Goal: Task Accomplishment & Management: Manage account settings

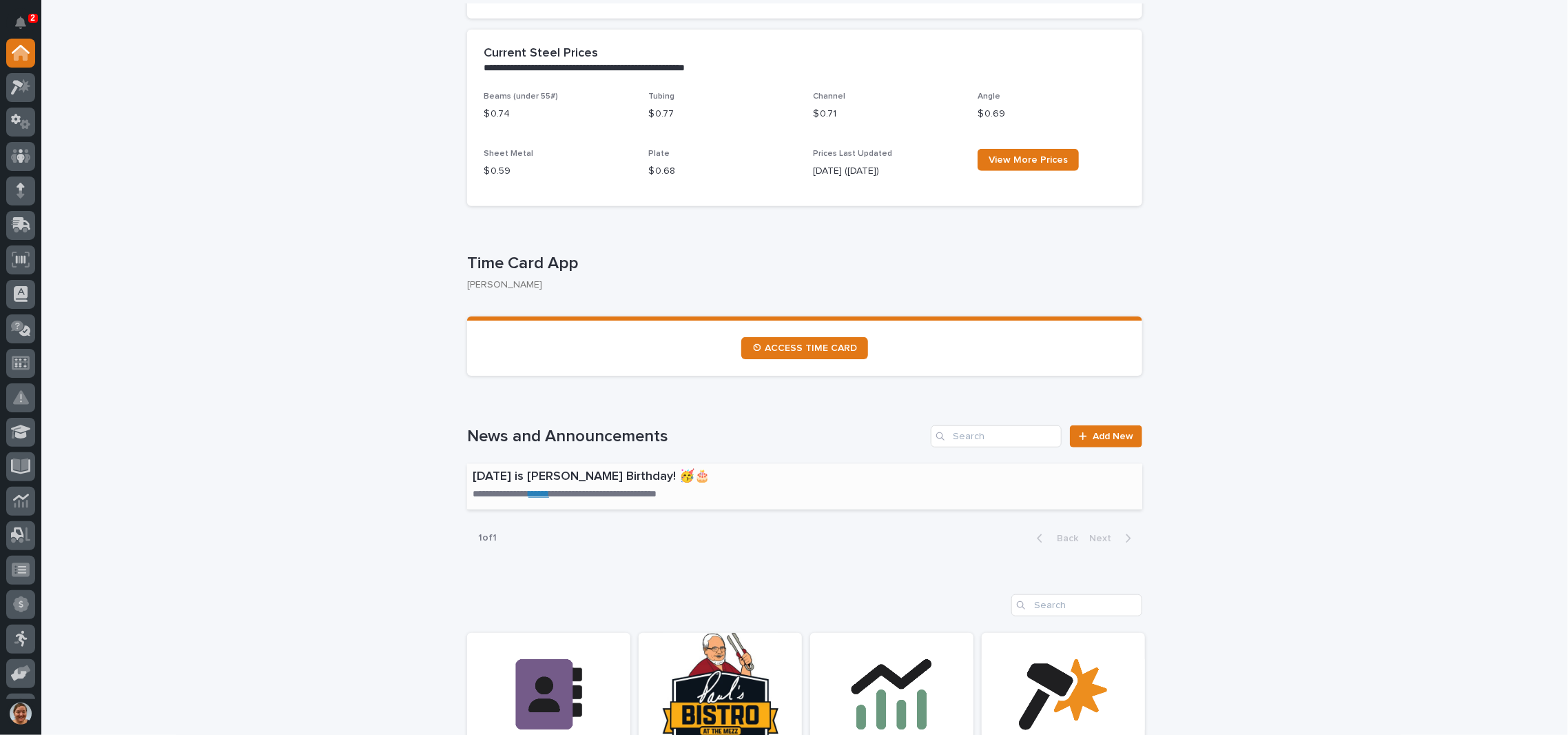
scroll to position [552, 0]
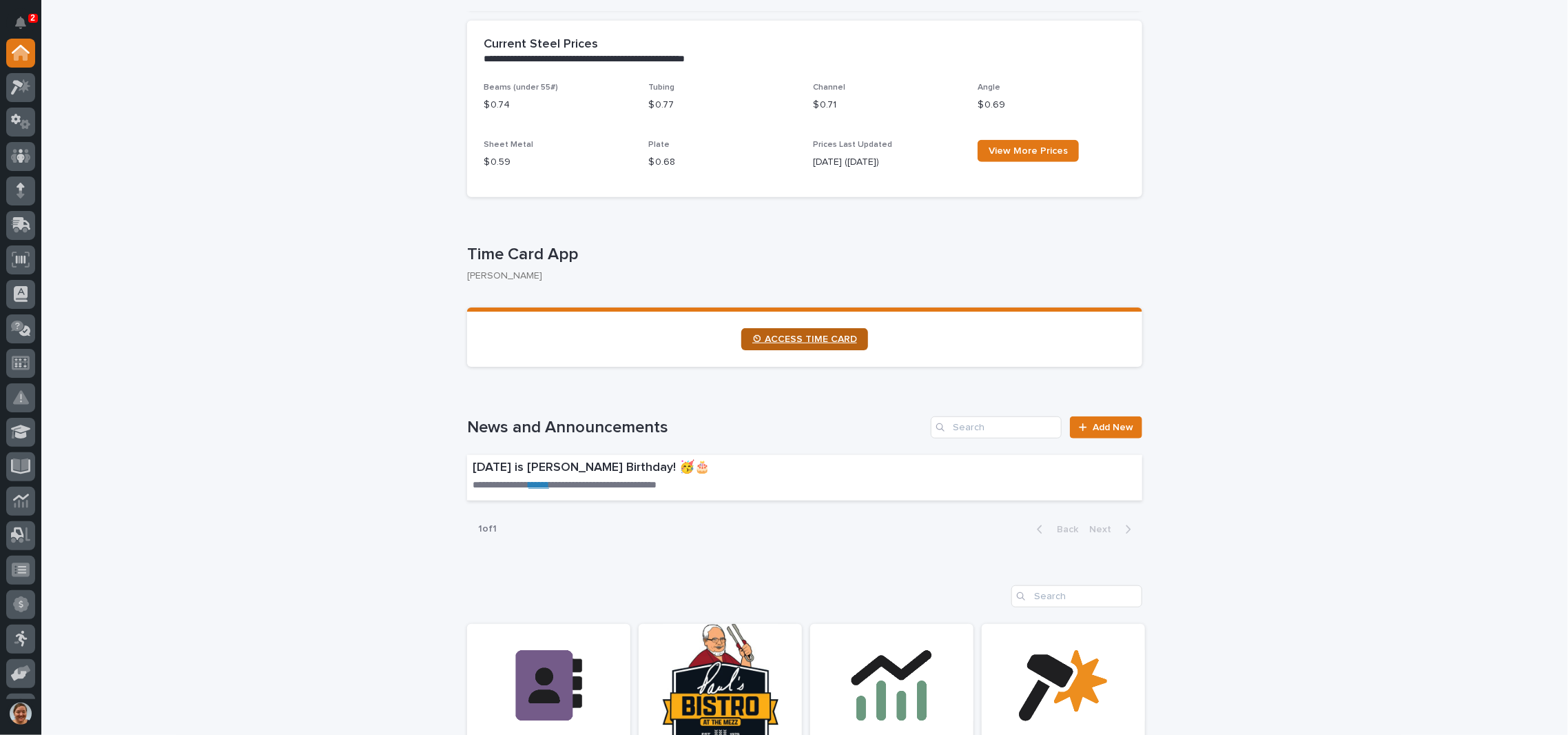
click at [773, 336] on span "⏲ ACCESS TIME CARD" at bounding box center [804, 339] width 104 height 10
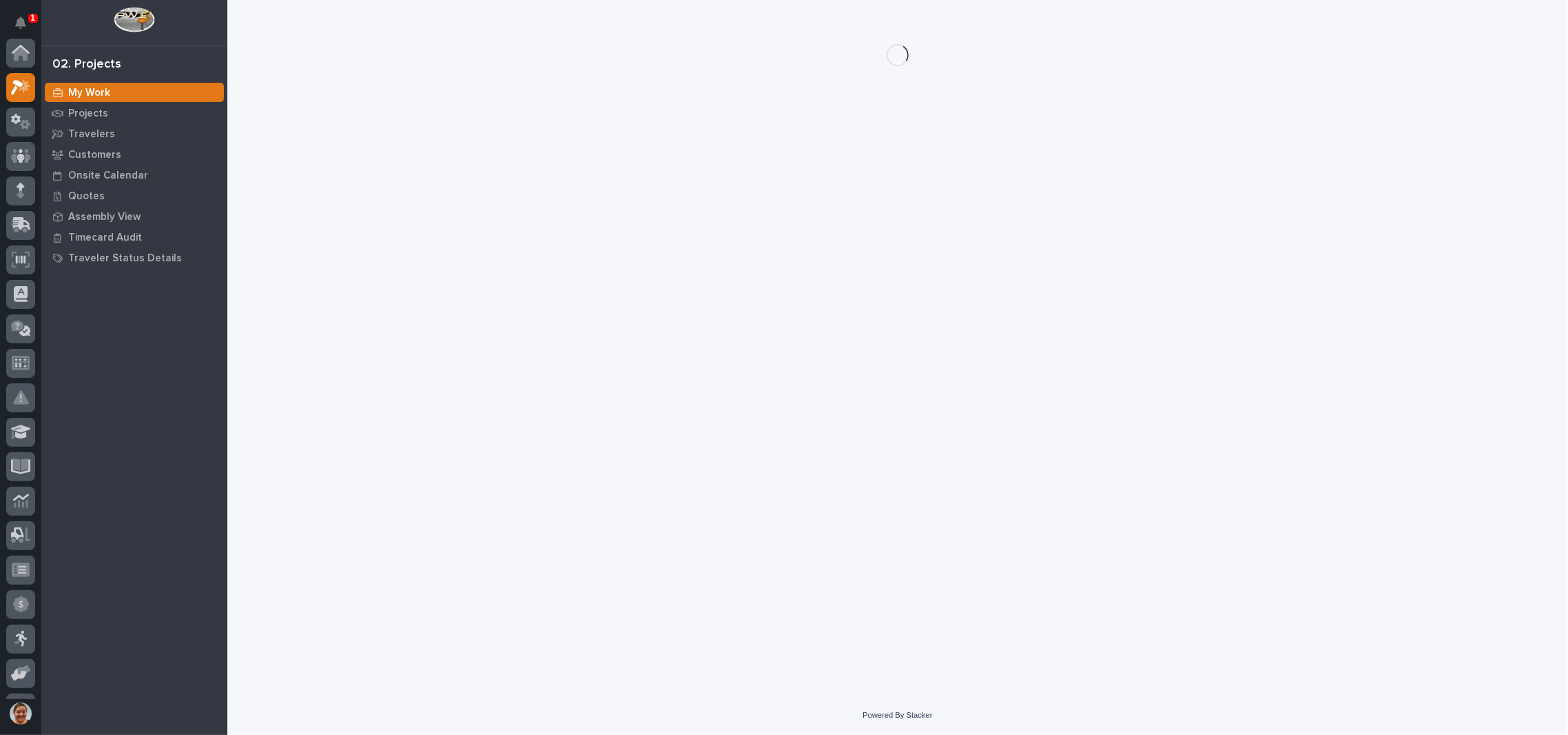
scroll to position [33, 0]
click at [121, 113] on div "Projects" at bounding box center [134, 113] width 179 height 19
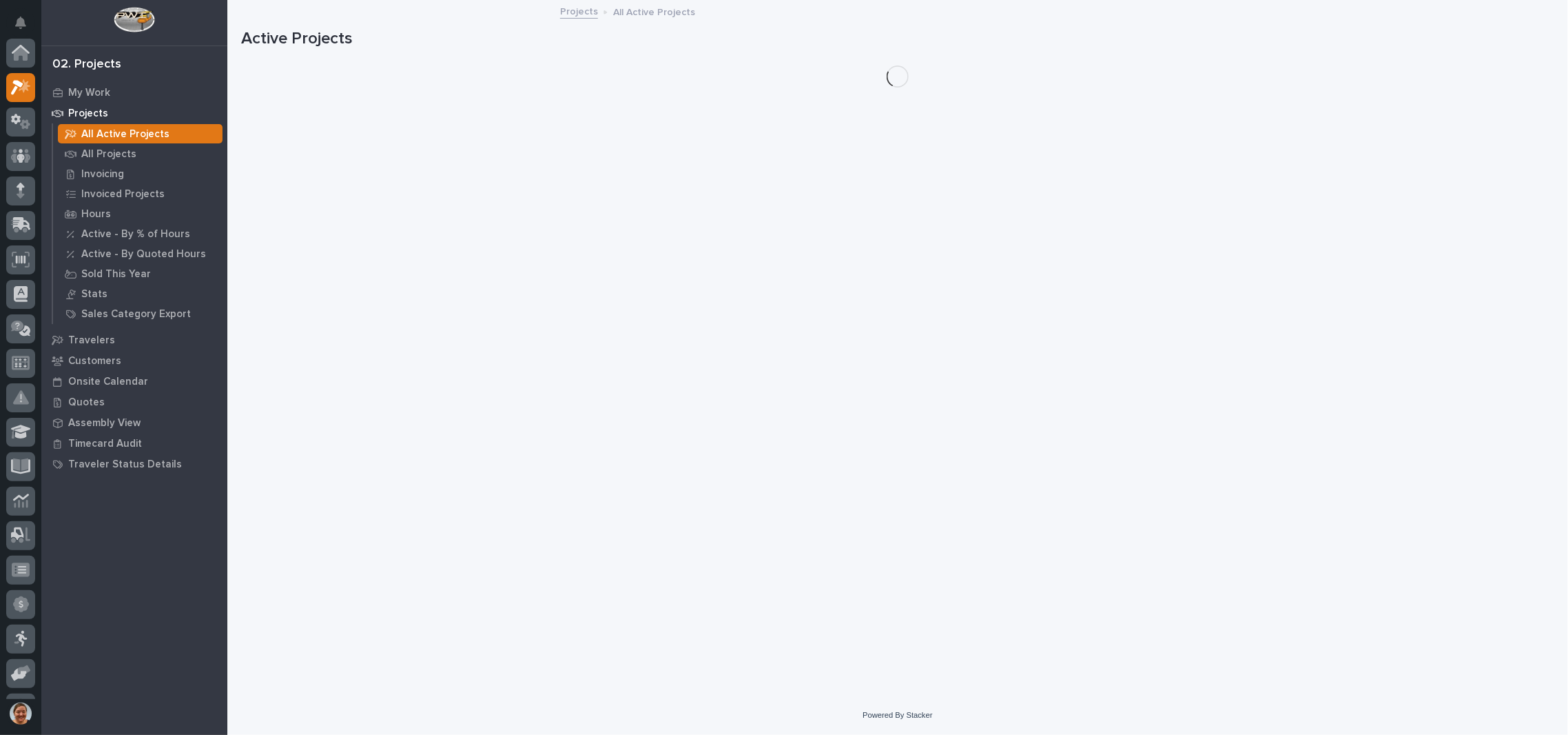
scroll to position [33, 0]
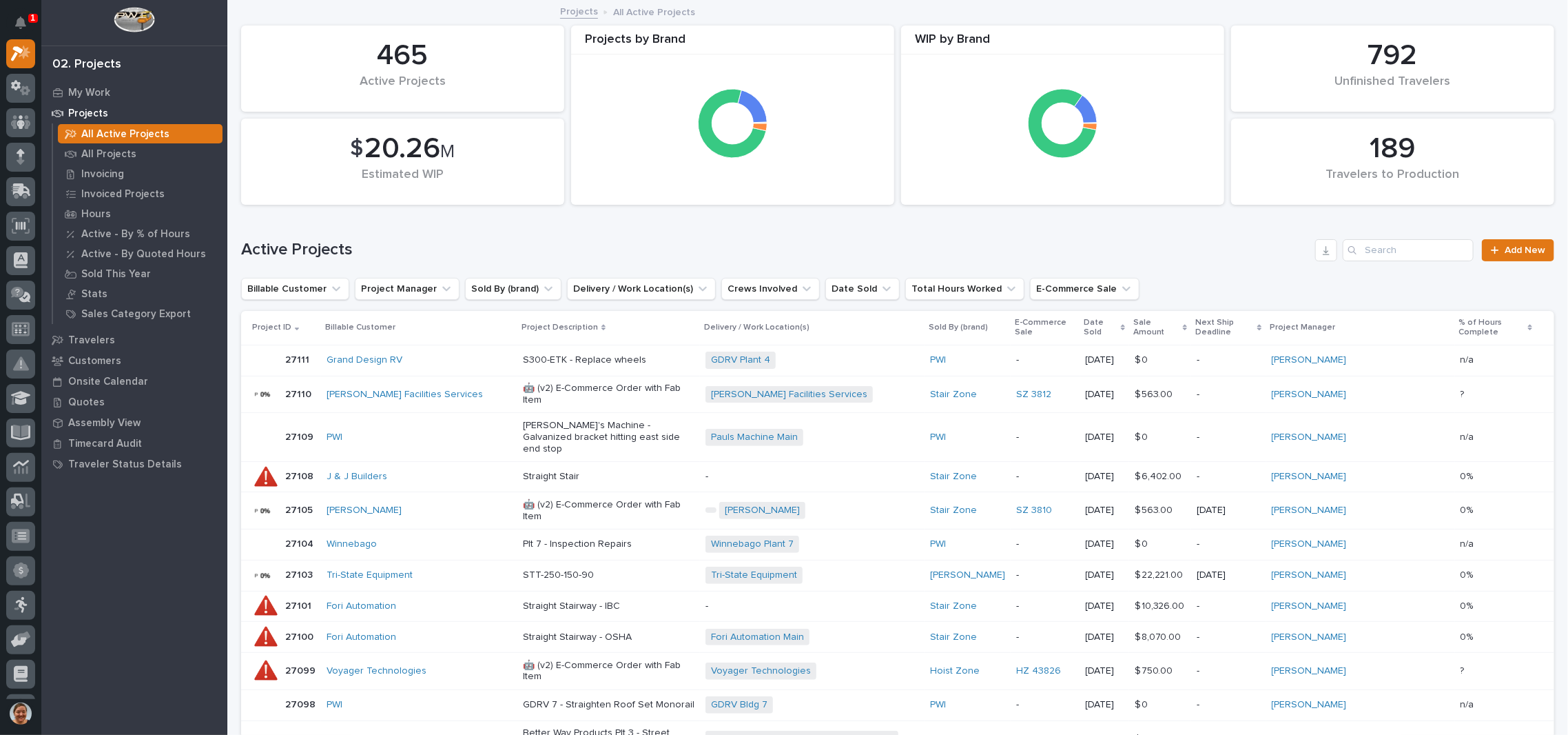
click at [1420, 238] on div "Active Projects Add New" at bounding box center [898, 244] width 1313 height 66
click at [1425, 250] on input "Search" at bounding box center [1408, 250] width 131 height 22
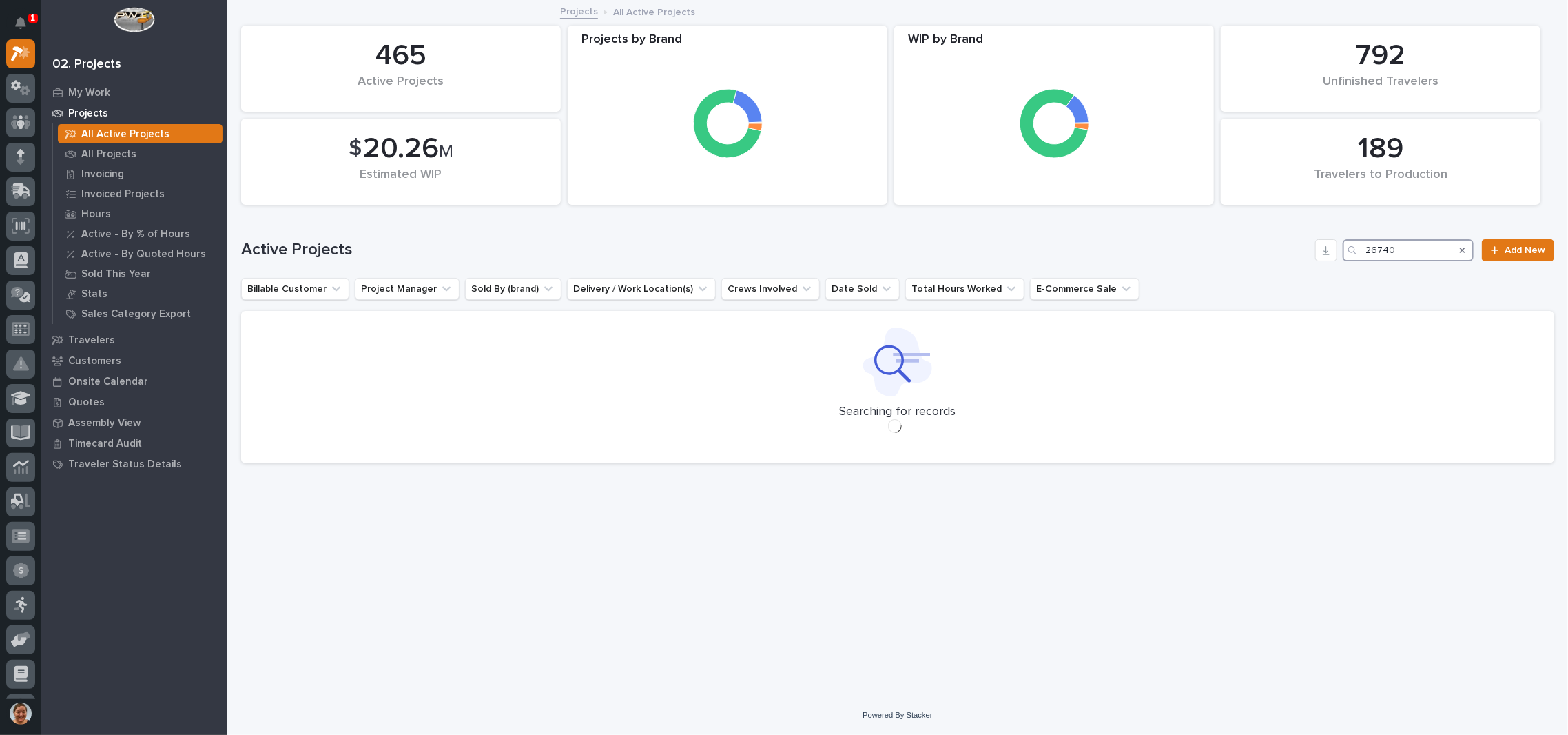
type input "26740"
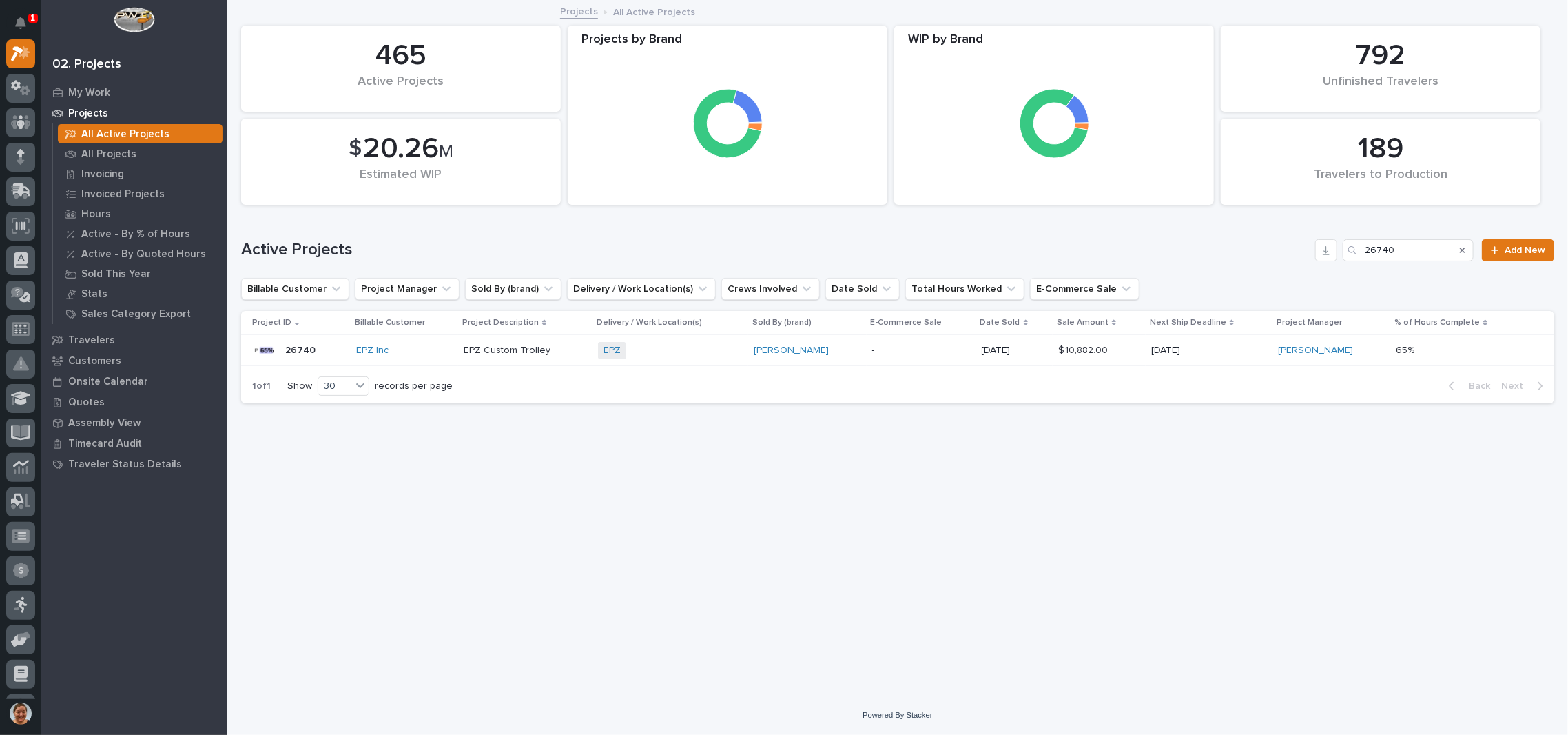
click at [301, 348] on p "26740" at bounding box center [301, 349] width 33 height 14
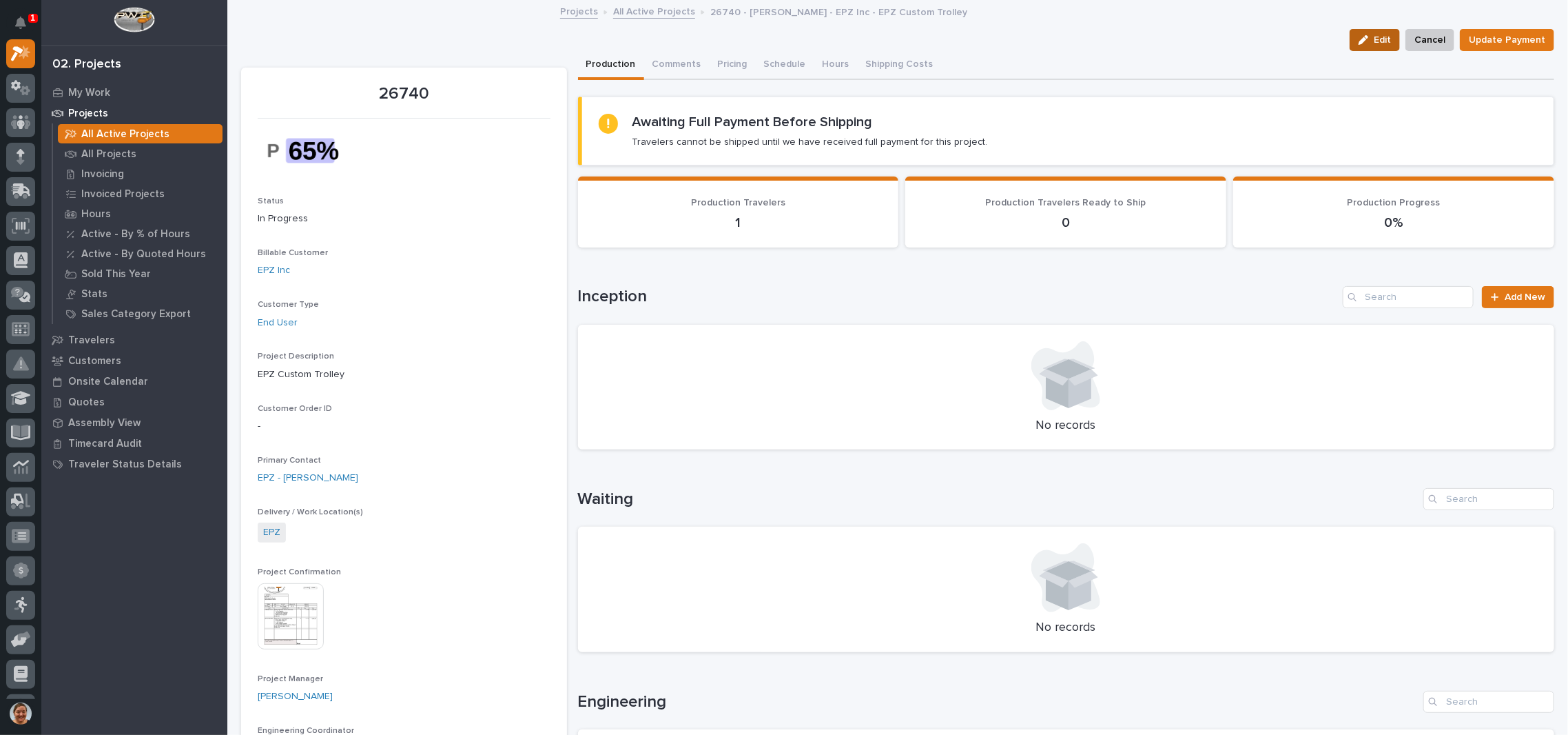
click at [1358, 35] on icon "button" at bounding box center [1363, 40] width 10 height 10
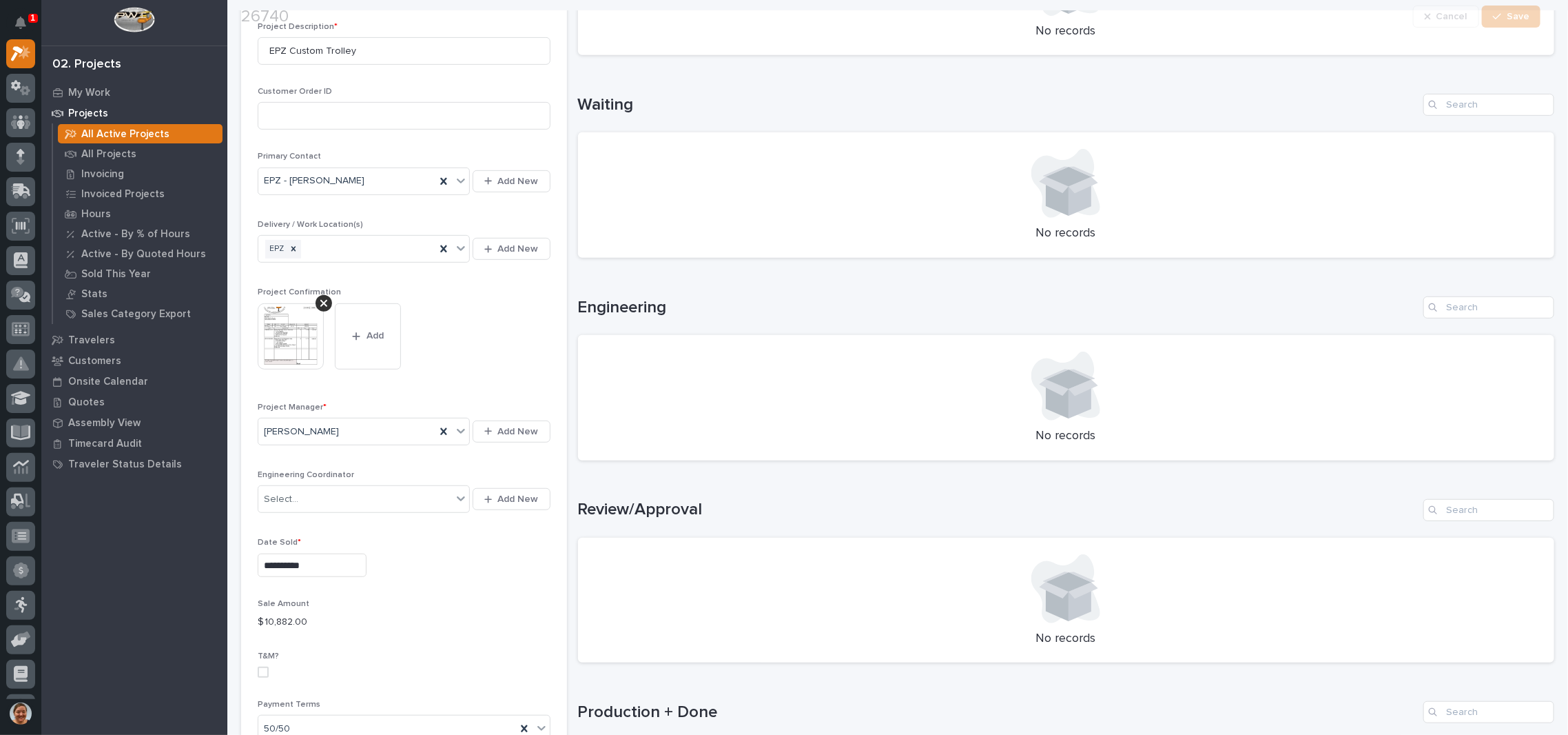
scroll to position [735, 0]
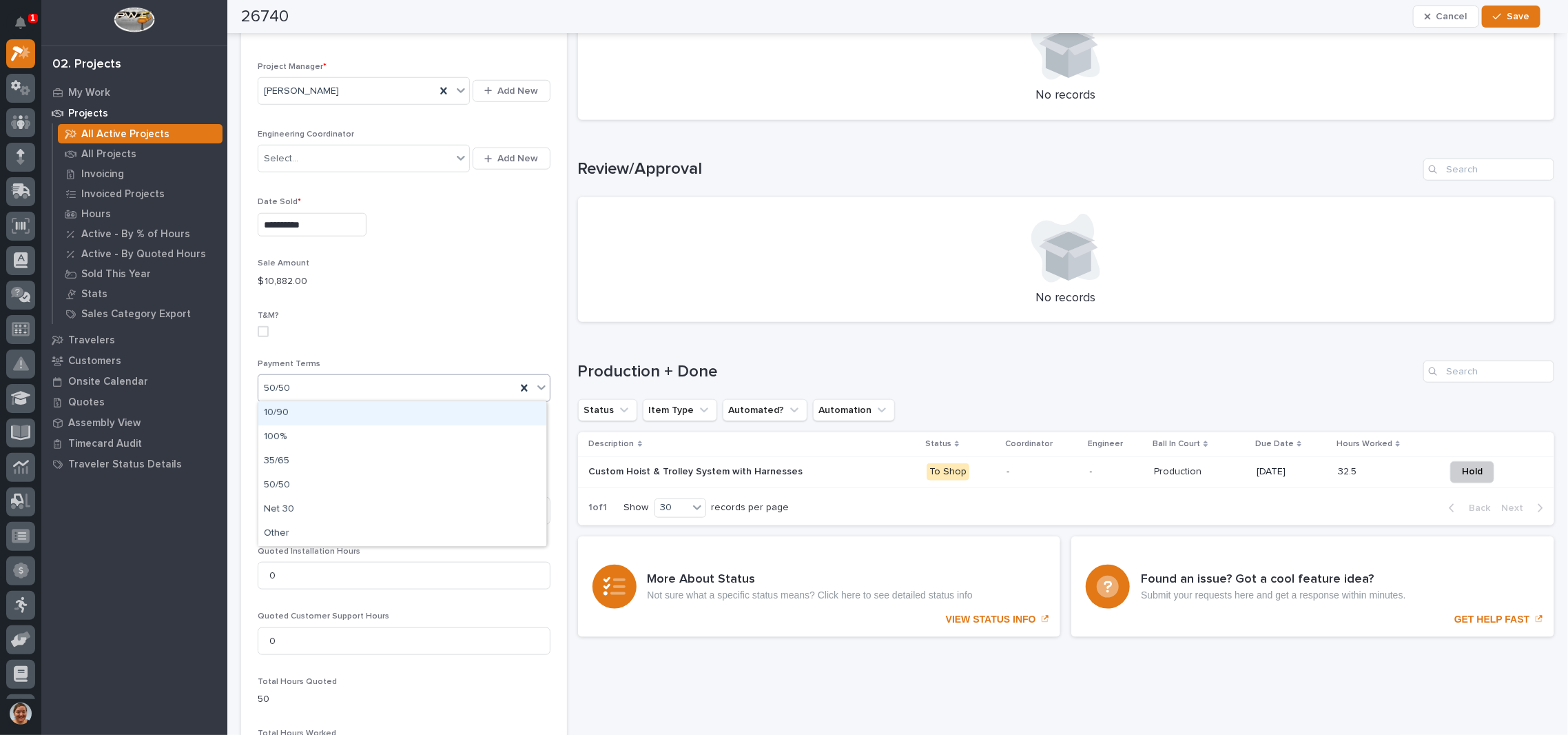
click at [402, 386] on div "50/50" at bounding box center [386, 388] width 257 height 23
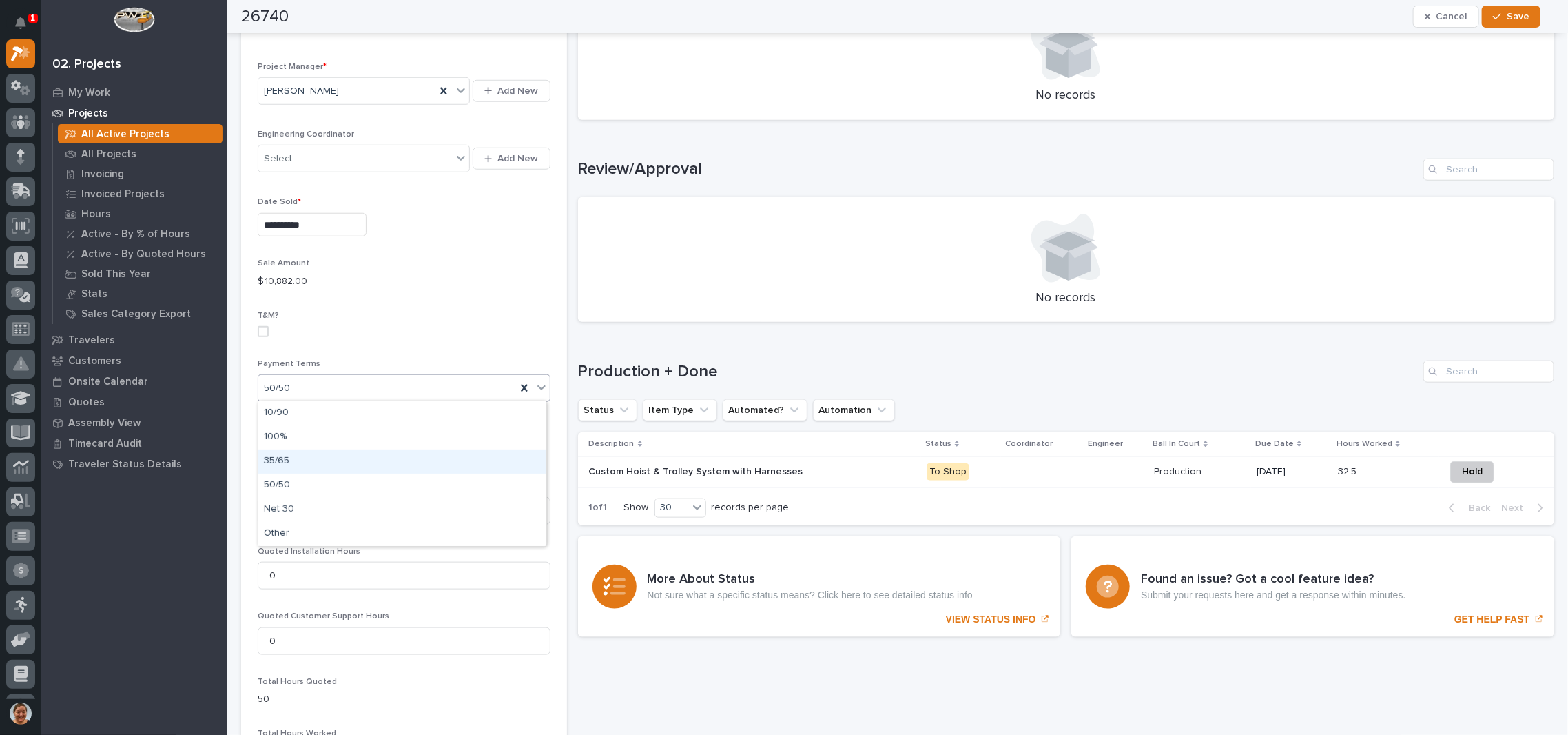
click at [369, 453] on div "35/65" at bounding box center [402, 462] width 288 height 24
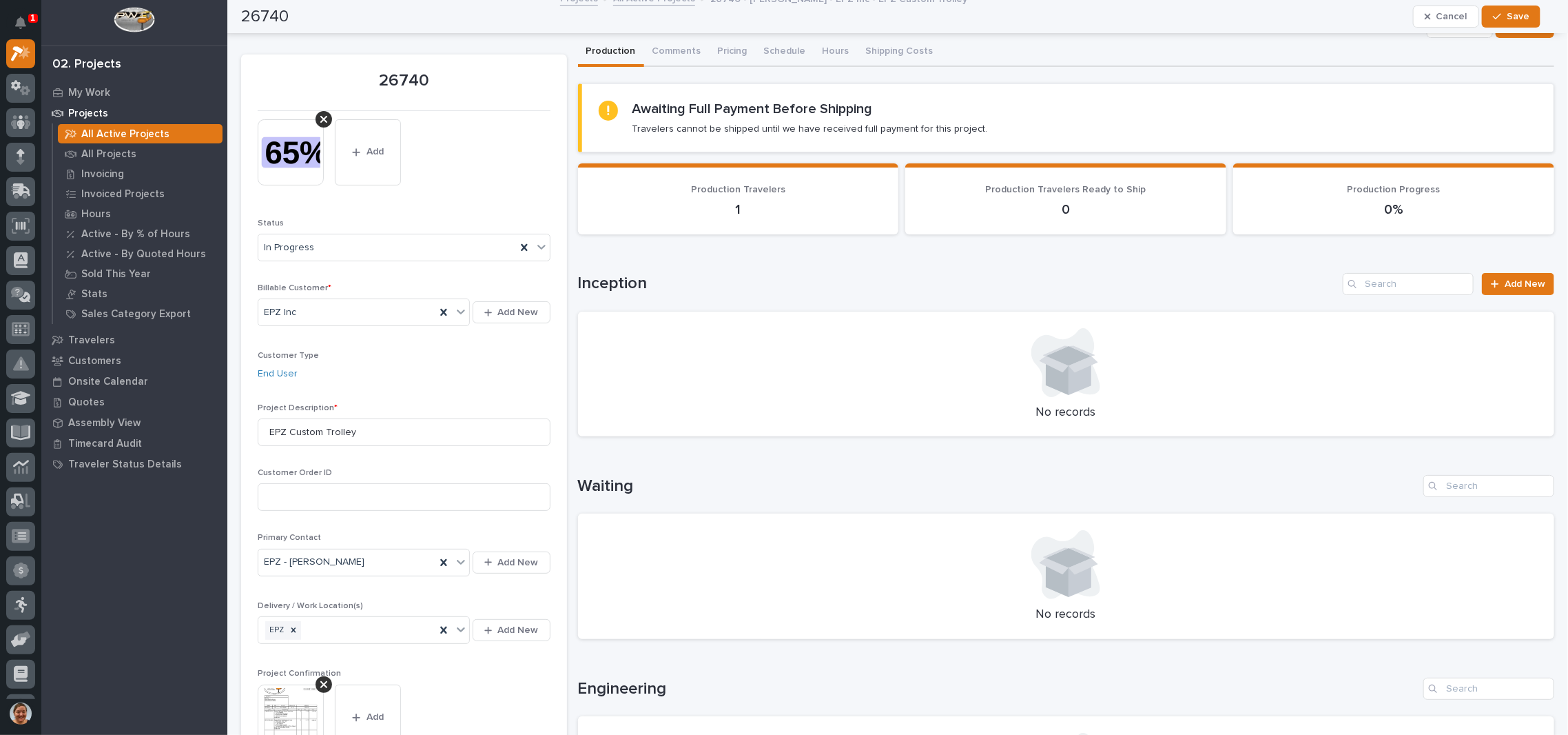
scroll to position [0, 0]
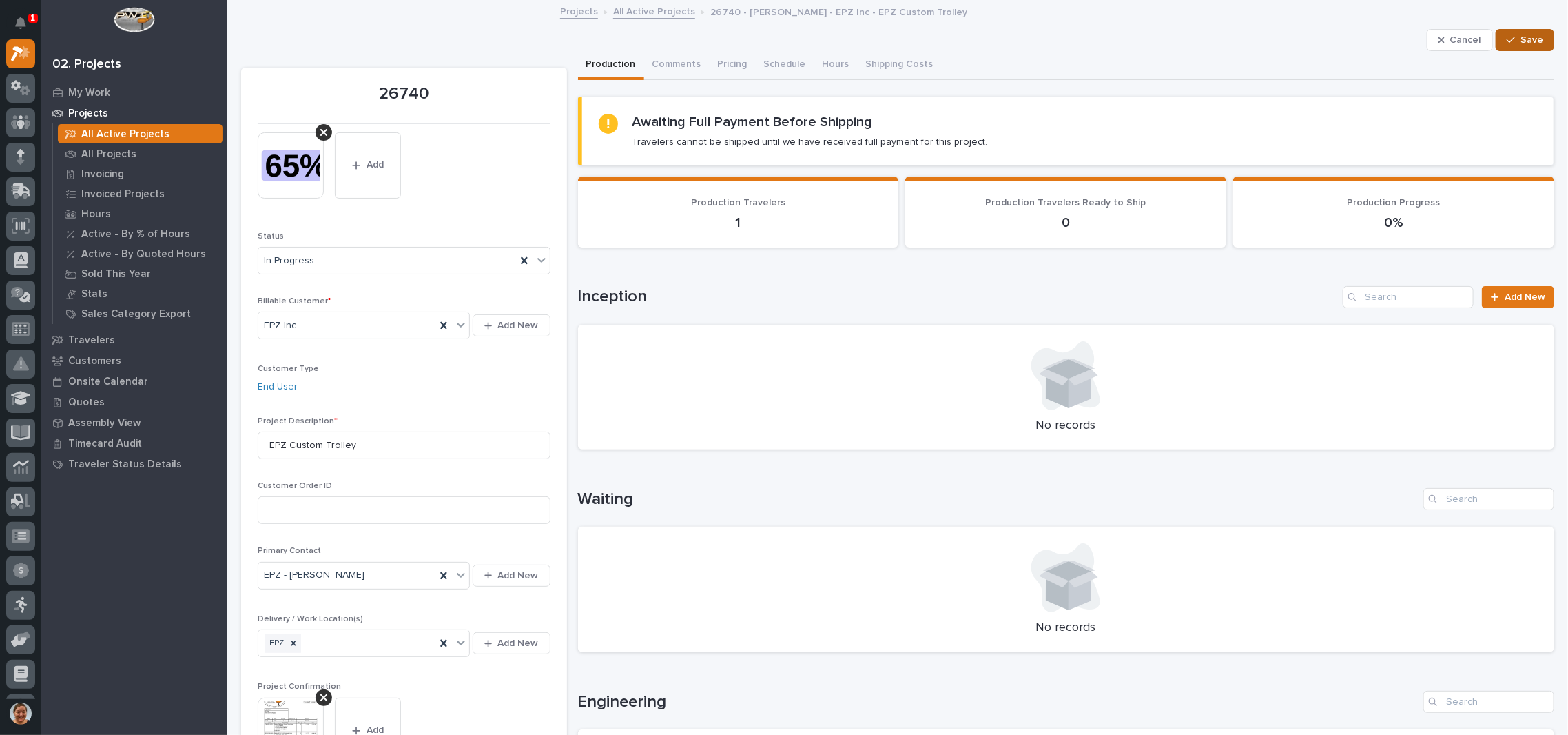
click at [1507, 45] on button "Save" at bounding box center [1524, 40] width 58 height 22
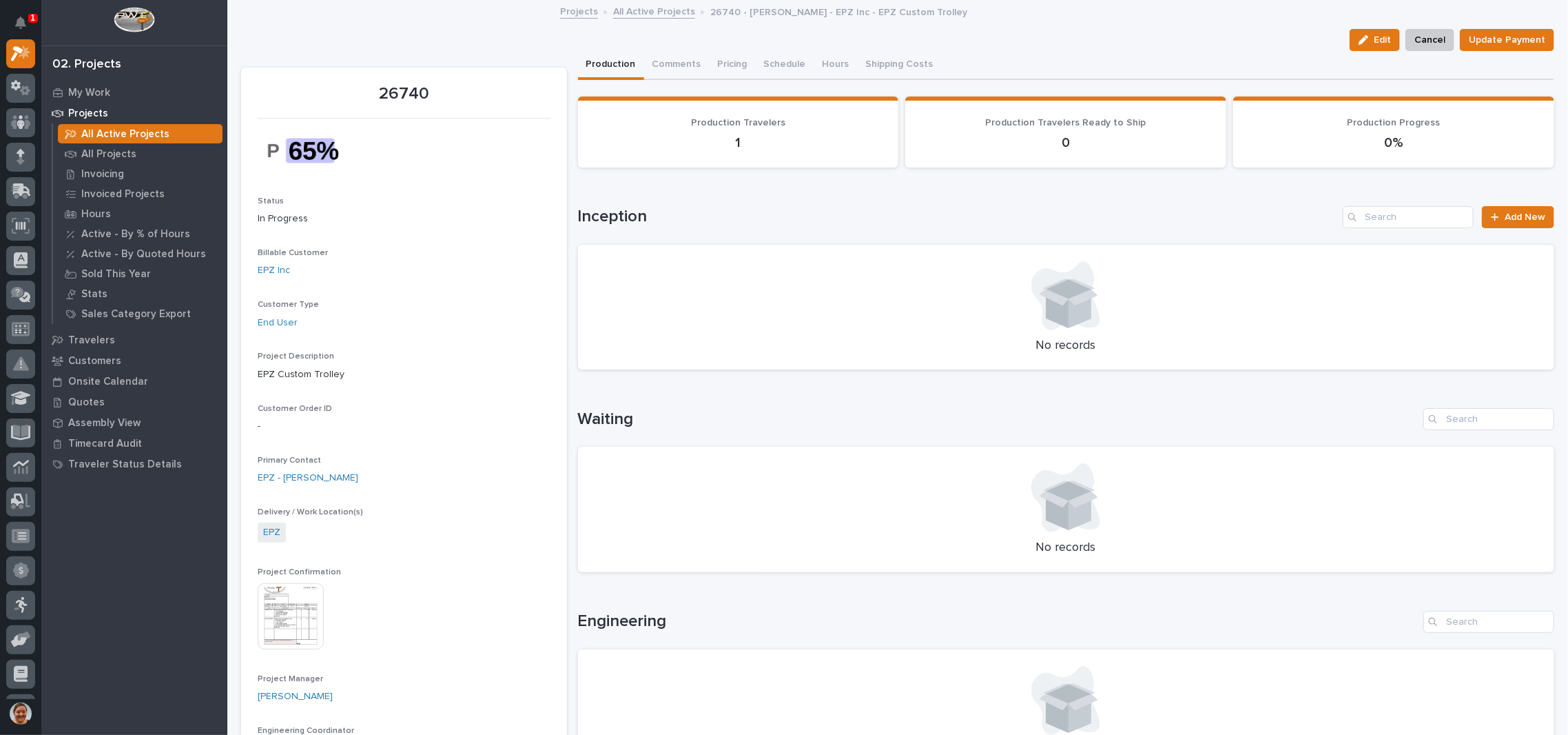
click at [636, 10] on link "All Active Projects" at bounding box center [653, 10] width 82 height 16
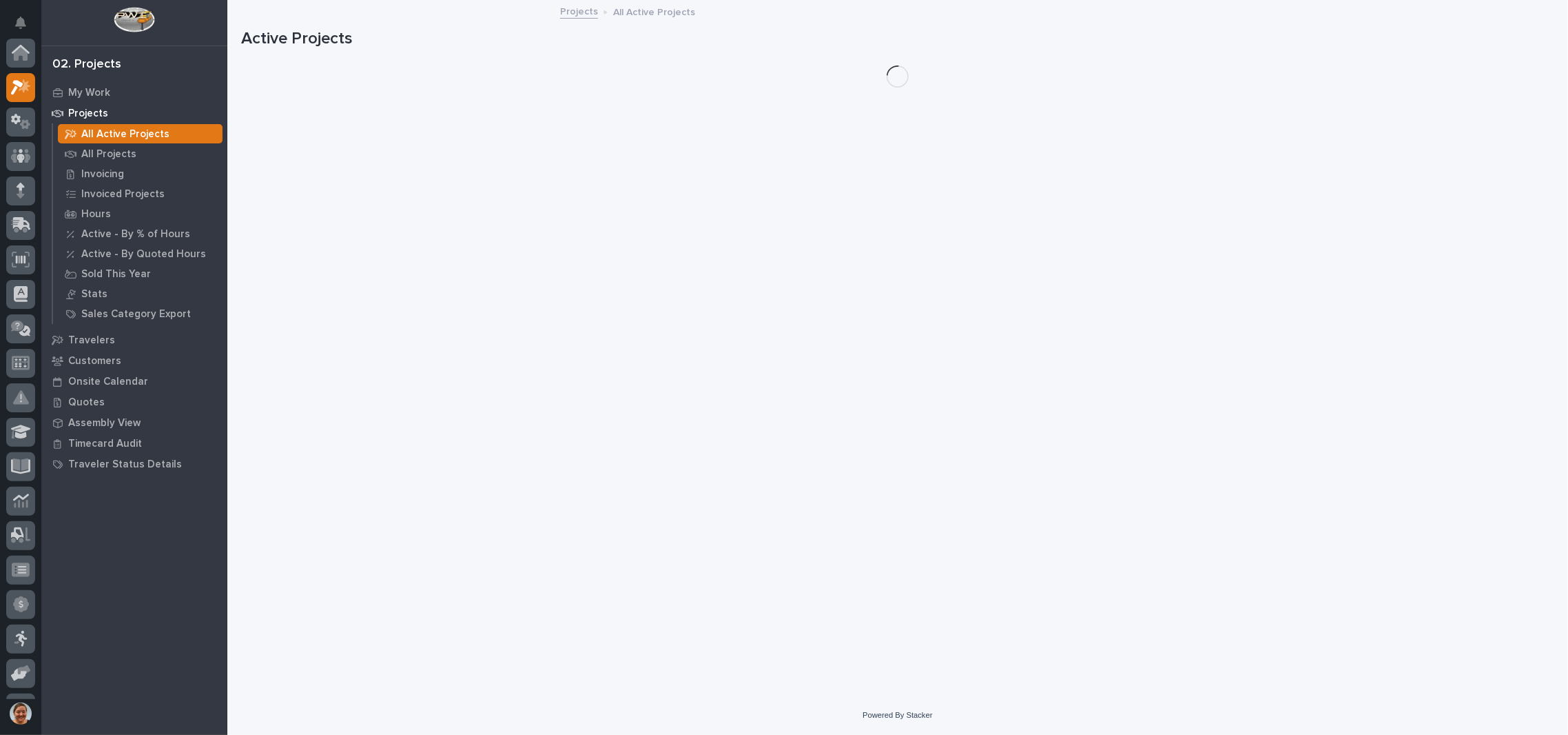
scroll to position [38, 0]
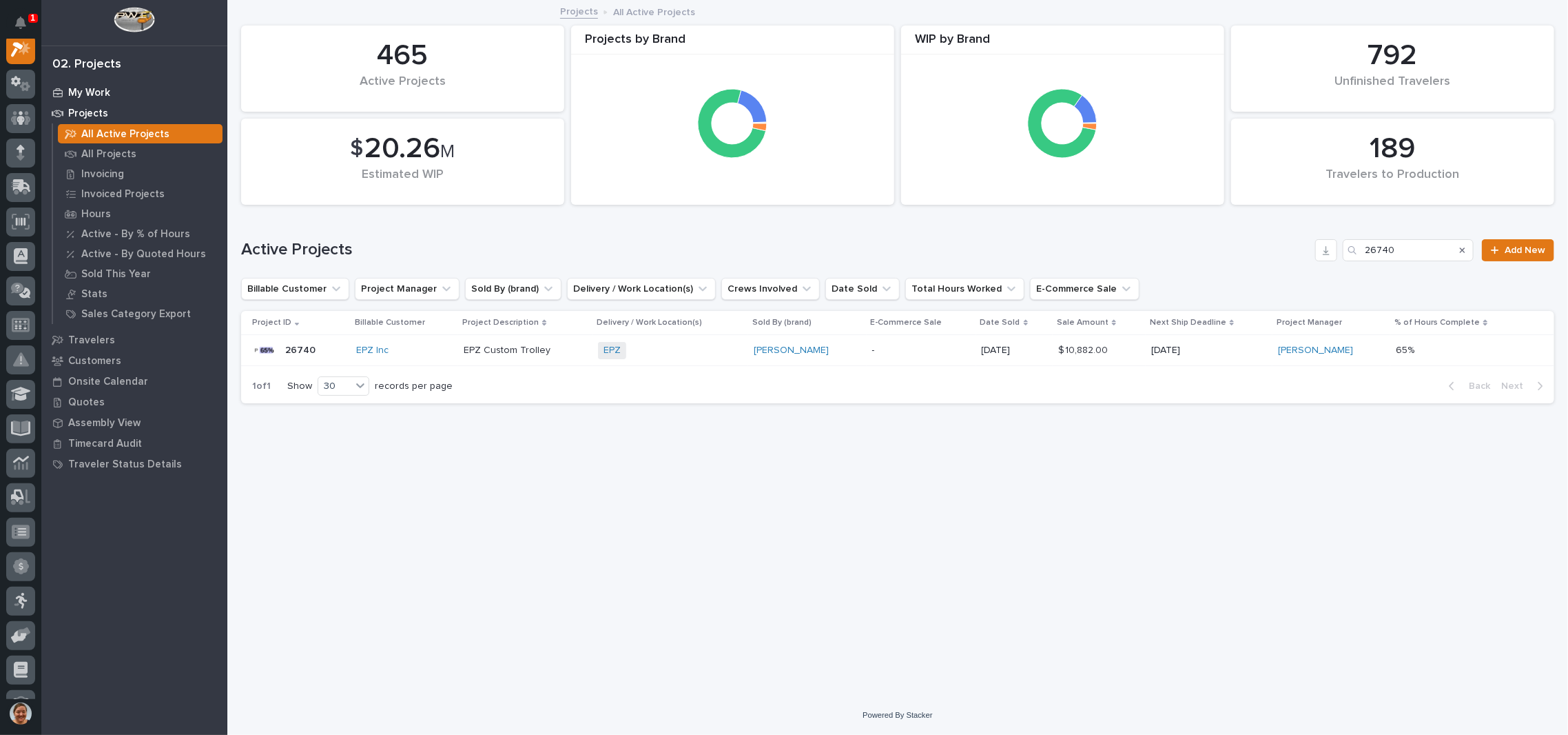
click at [86, 84] on div "My Work" at bounding box center [134, 92] width 179 height 19
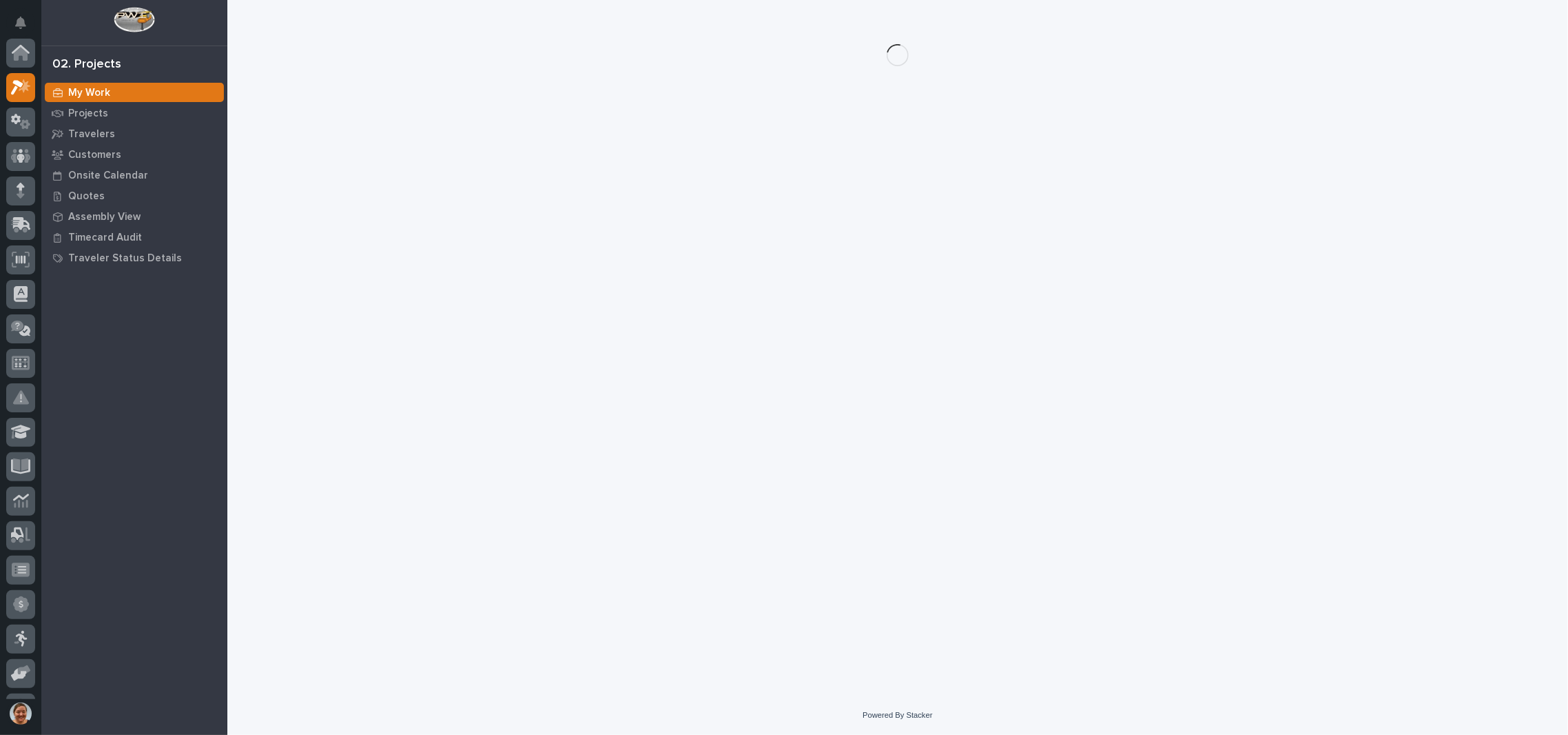
scroll to position [33, 0]
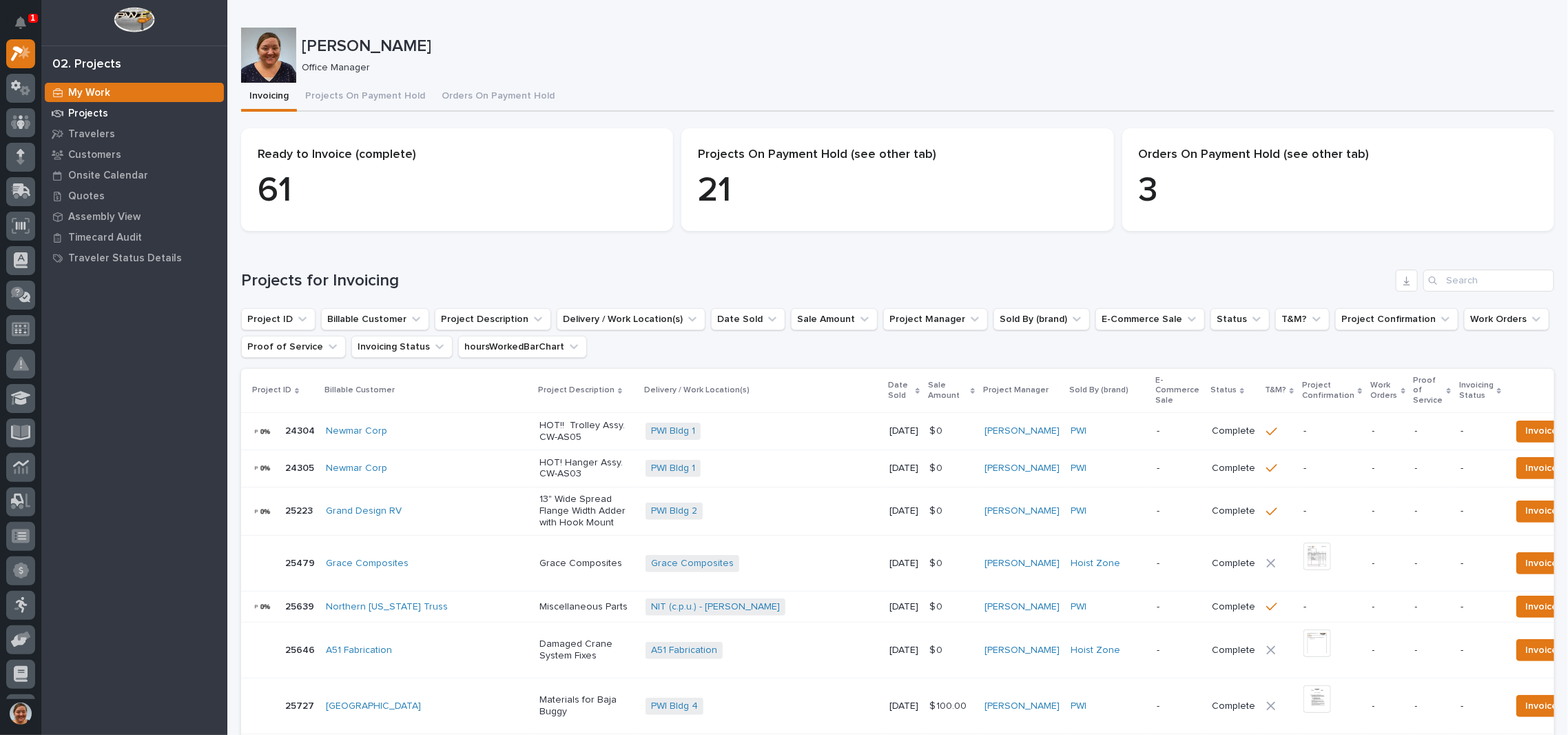
click at [84, 118] on p "Projects" at bounding box center [88, 114] width 40 height 13
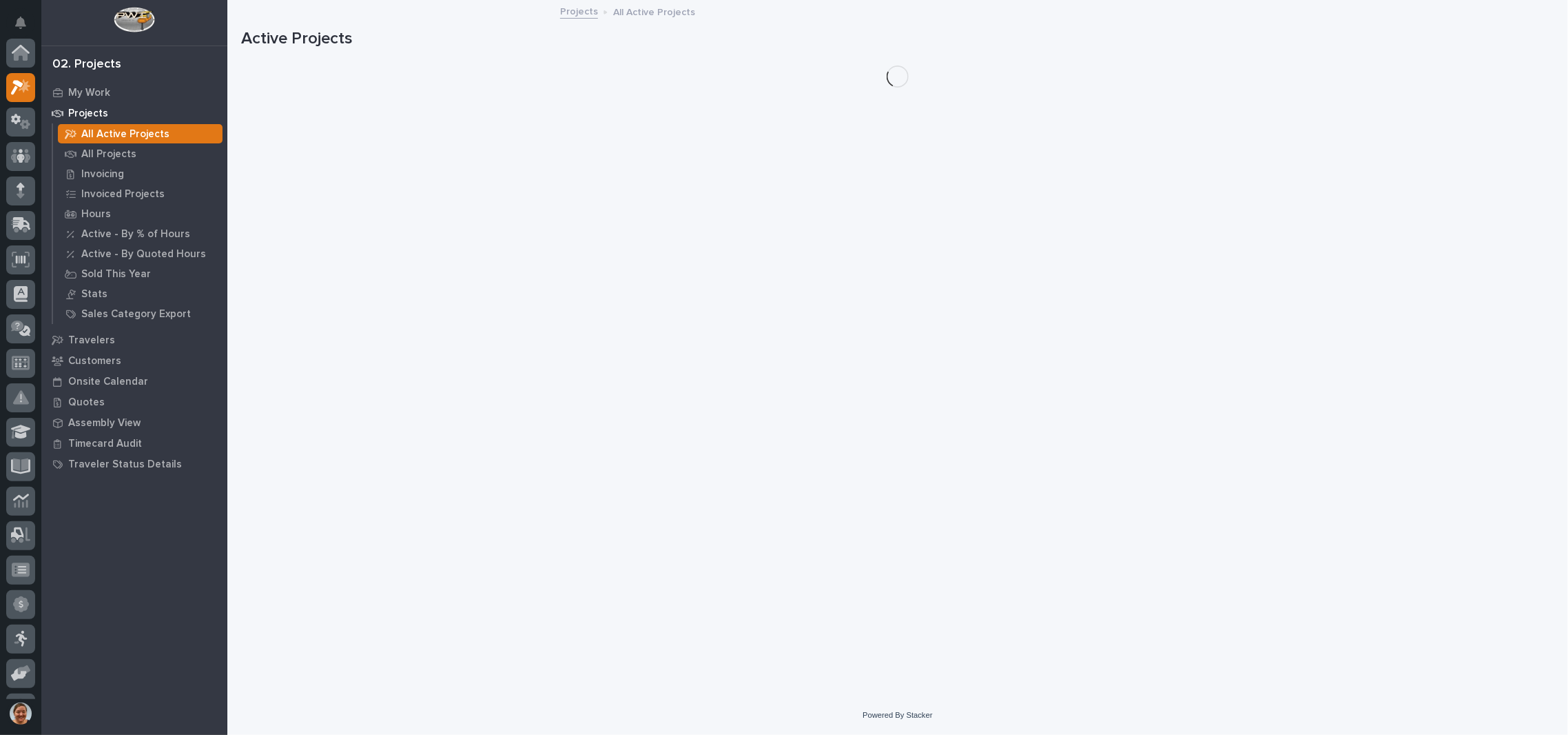
scroll to position [33, 0]
click at [105, 153] on p "All Projects" at bounding box center [108, 155] width 55 height 13
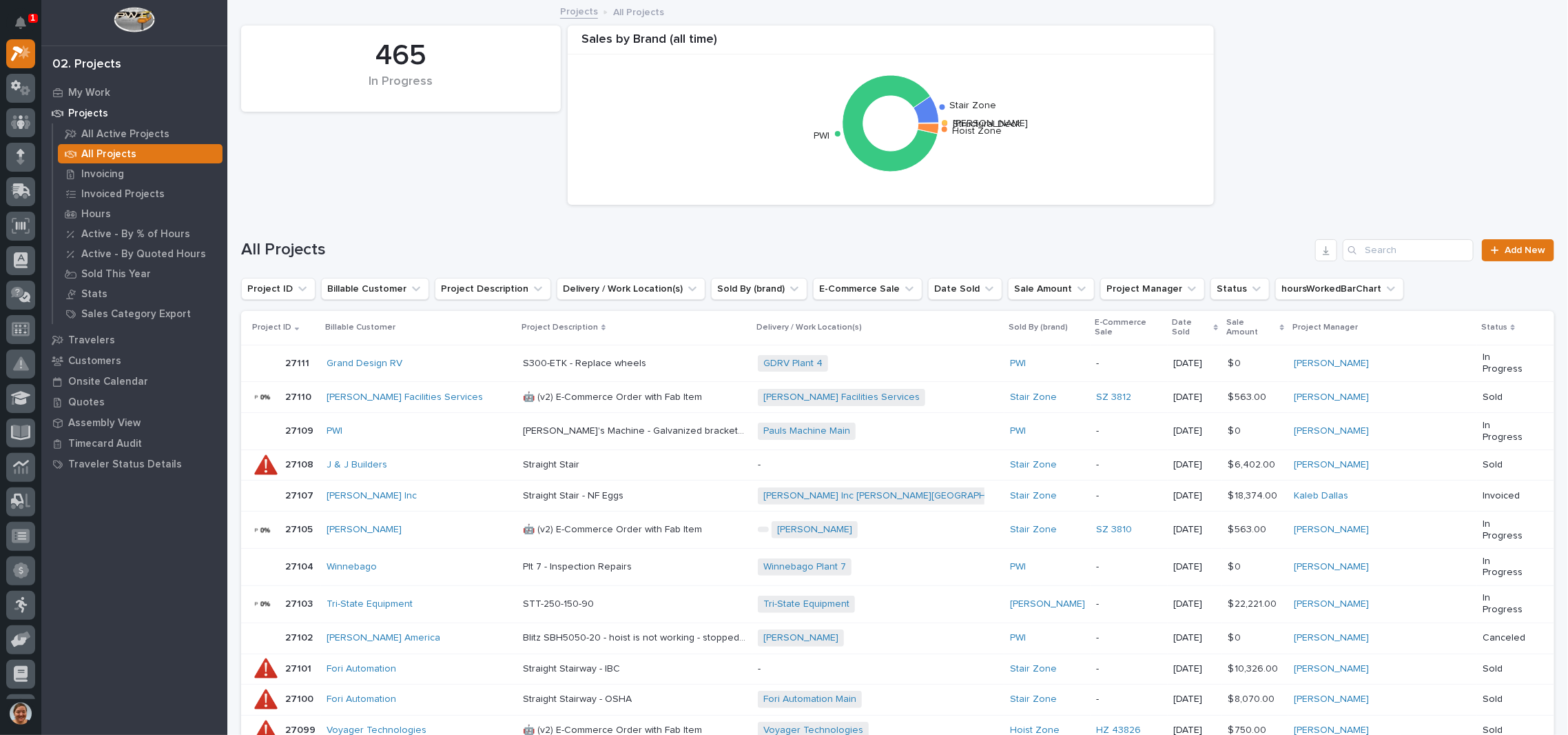
click at [378, 151] on div "465 In Progress Sales by Brand (all time) Structural Deck Starke Stair Zone PWI…" at bounding box center [897, 115] width 1327 height 193
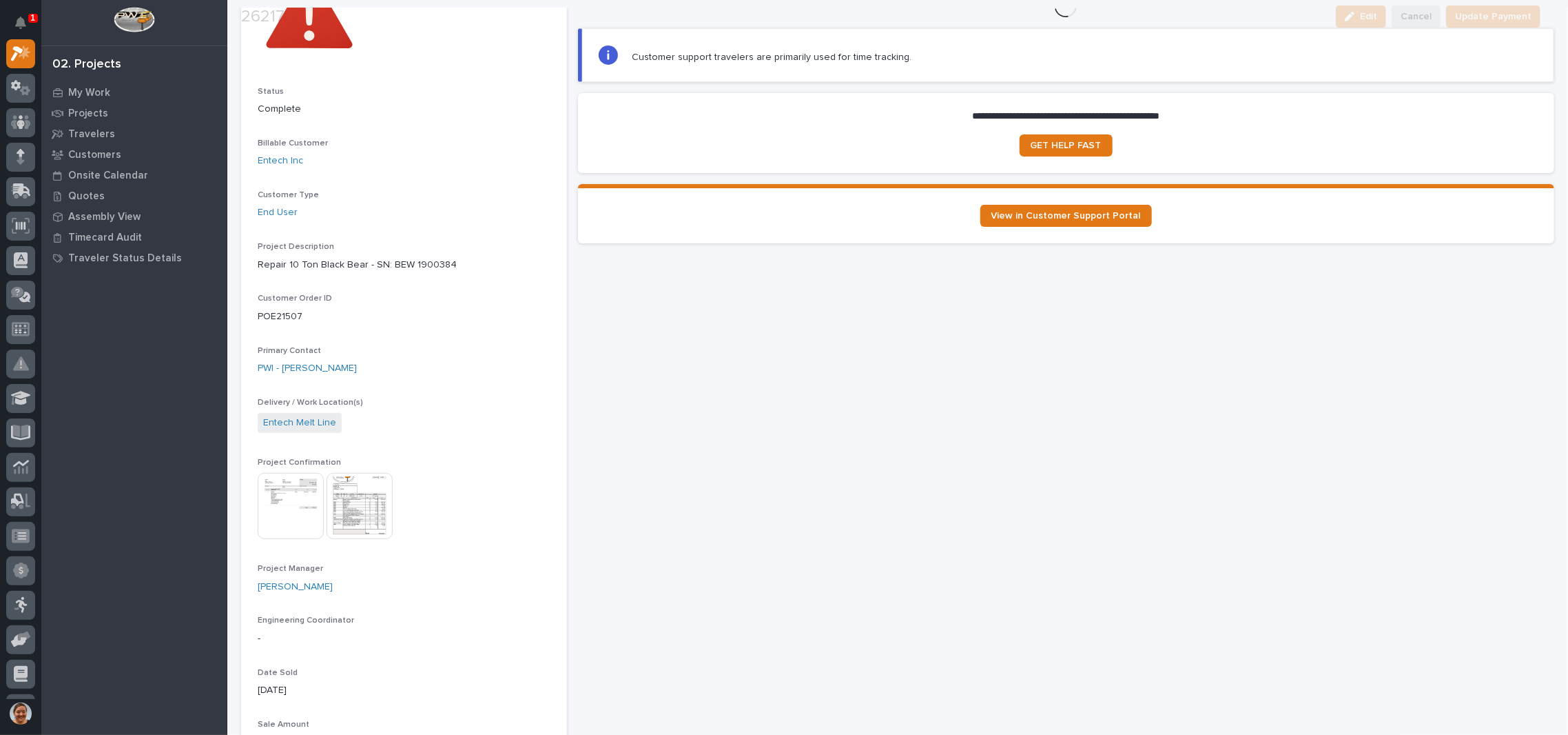
scroll to position [183, 0]
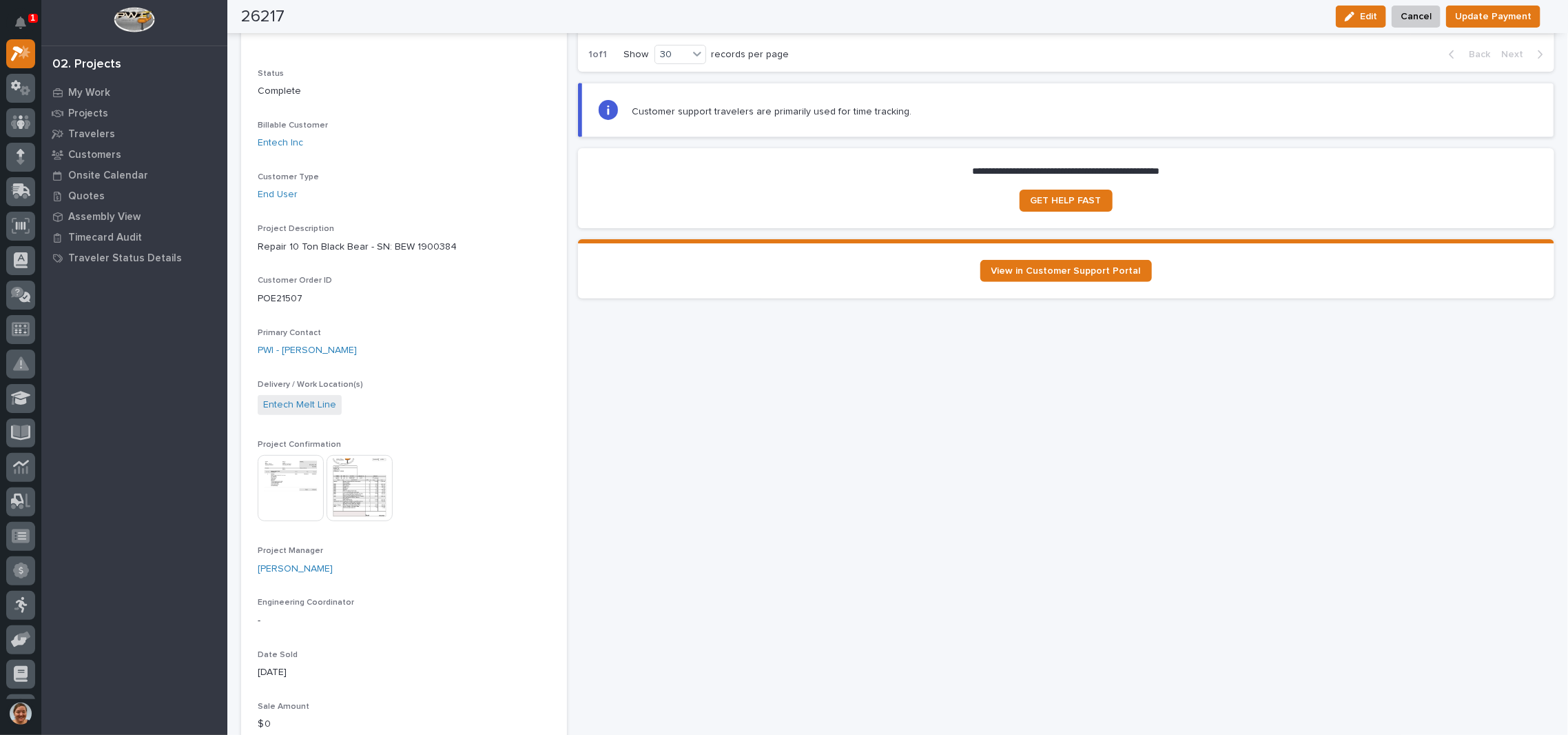
click at [382, 487] on img at bounding box center [359, 488] width 66 height 66
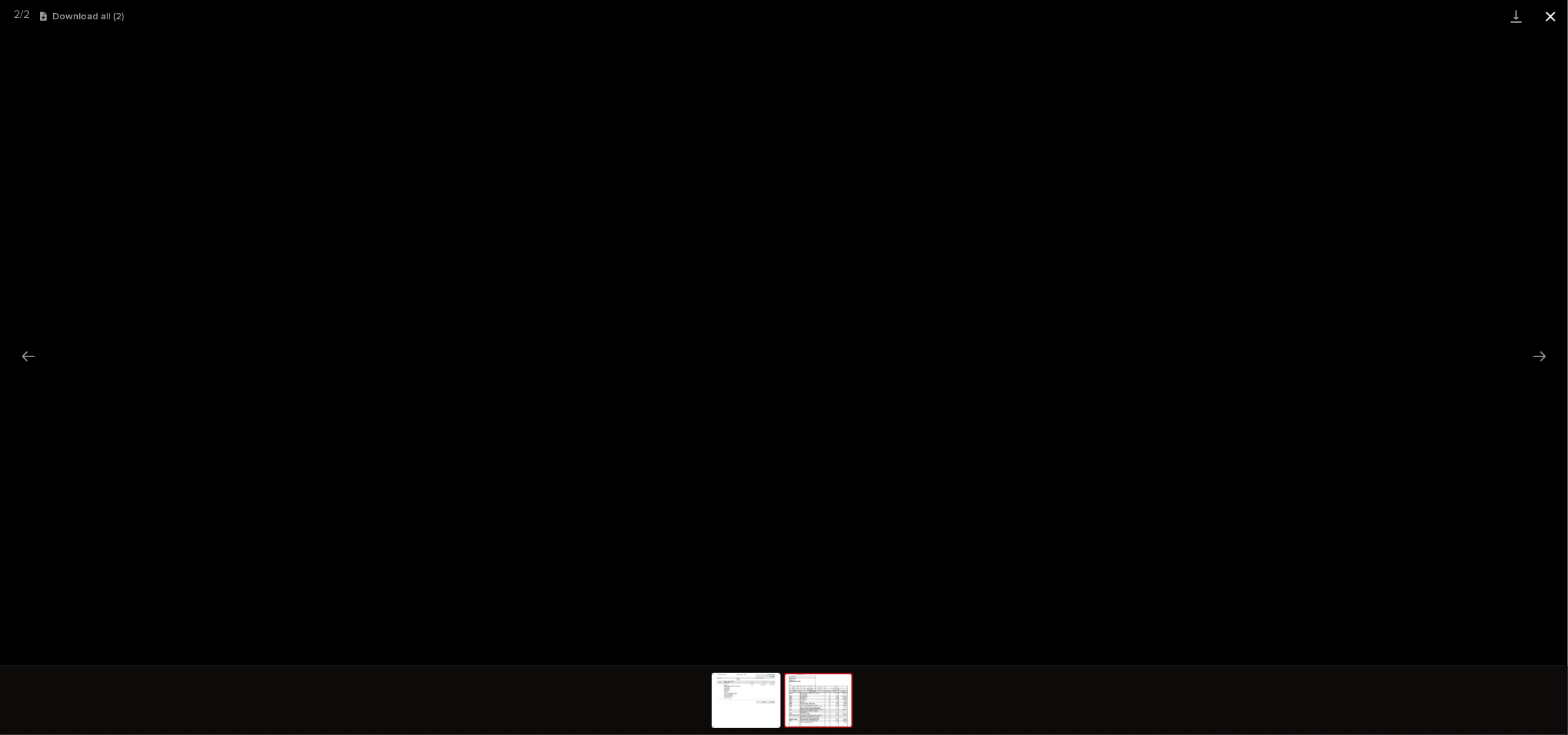
click at [1549, 14] on button "Close gallery" at bounding box center [1550, 16] width 34 height 33
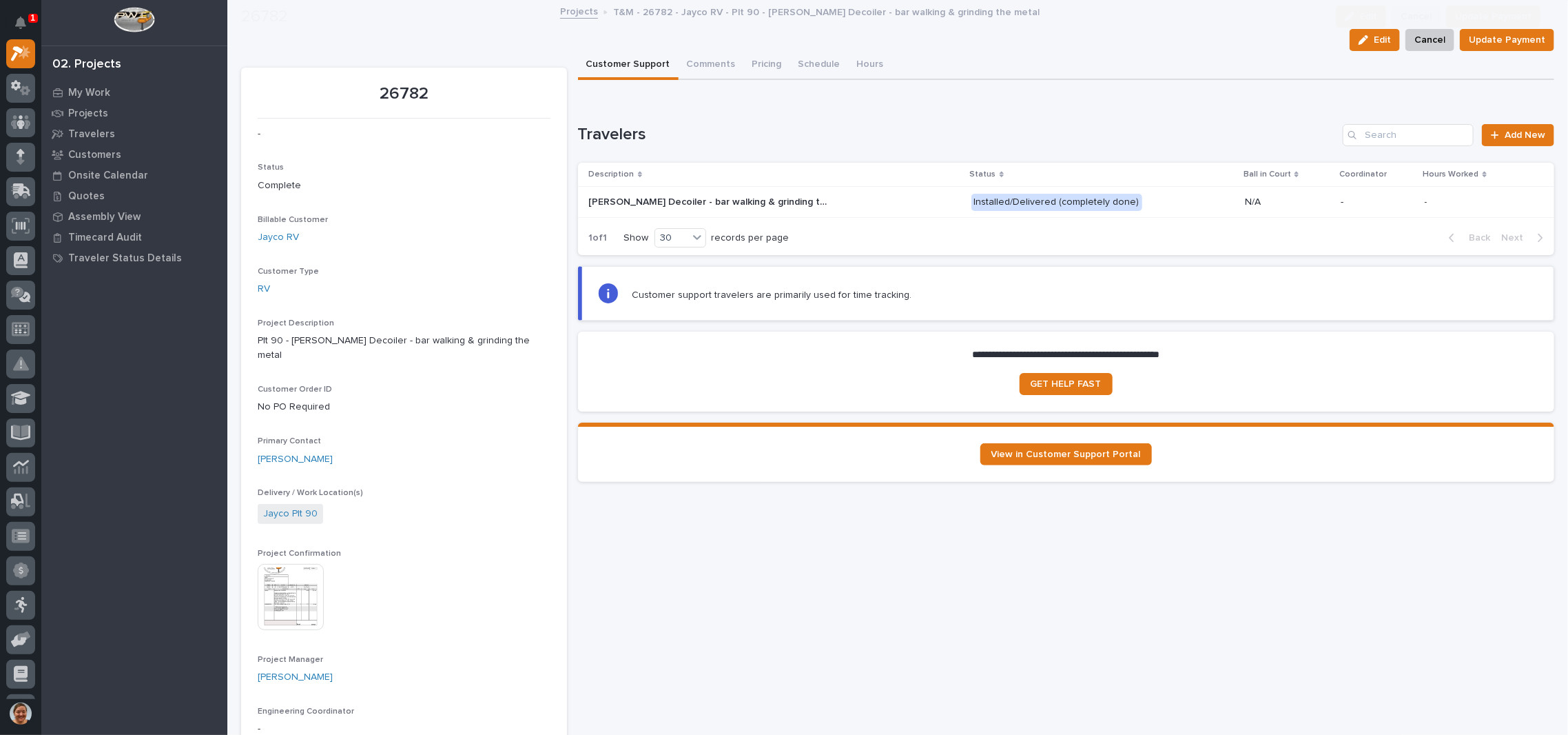
scroll to position [183, 0]
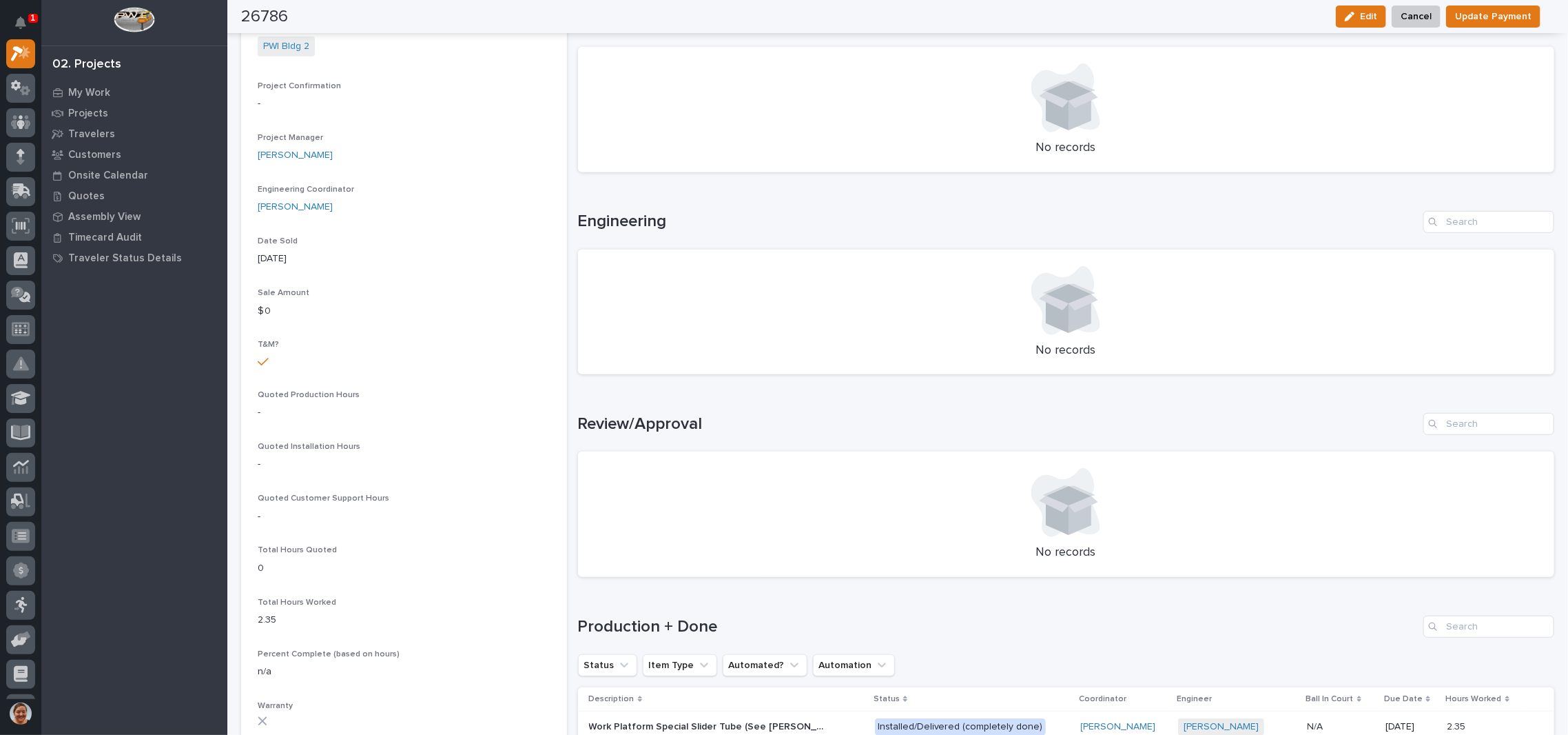
scroll to position [552, 0]
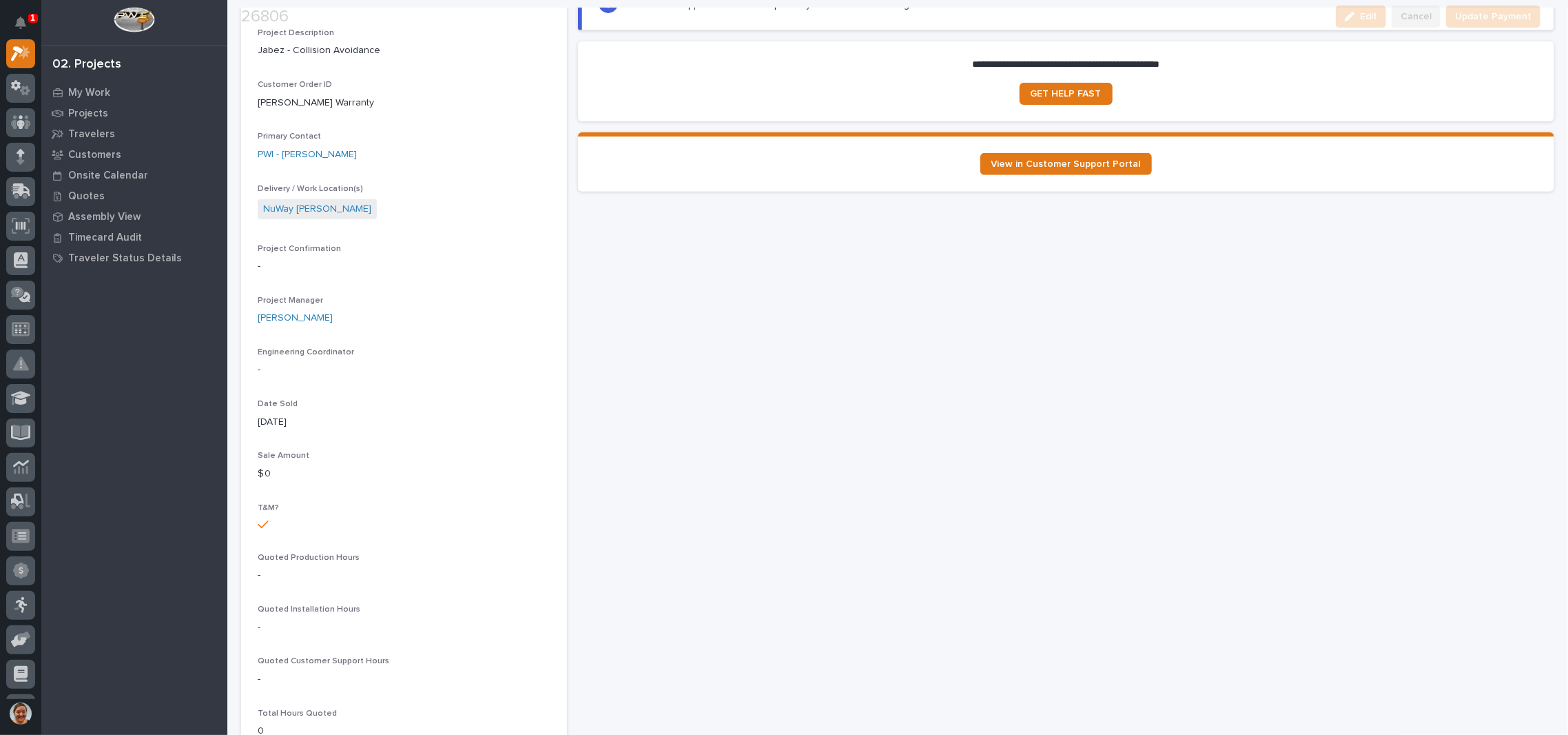
scroll to position [368, 0]
